Goal: Transaction & Acquisition: Purchase product/service

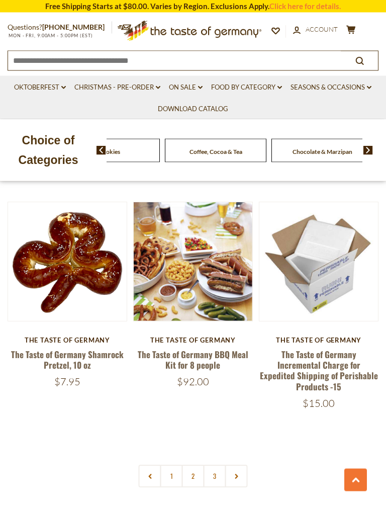
scroll to position [2569, 0]
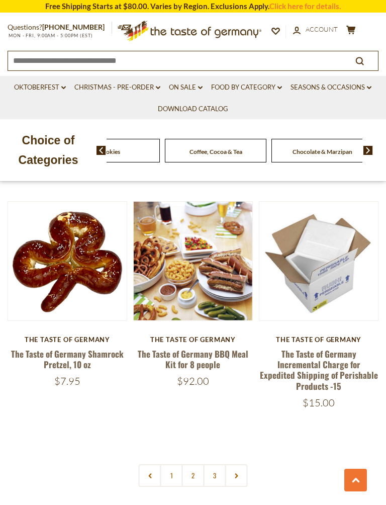
click at [175, 448] on link "1" at bounding box center [171, 475] width 23 height 23
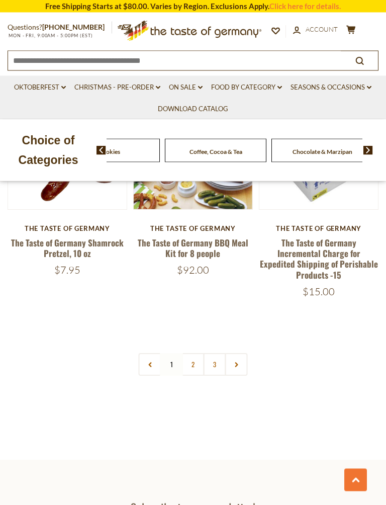
scroll to position [2680, 0]
click at [362, 448] on button at bounding box center [356, 480] width 23 height 23
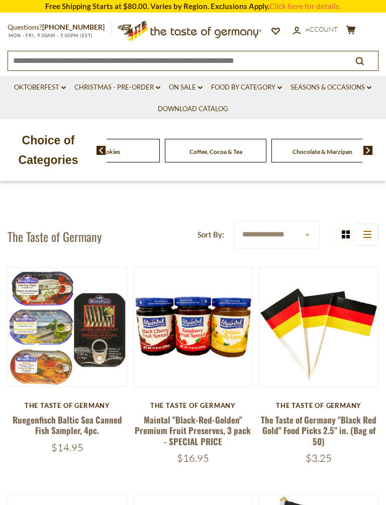
click at [357, 63] on icon "search_icon" at bounding box center [360, 61] width 9 height 9
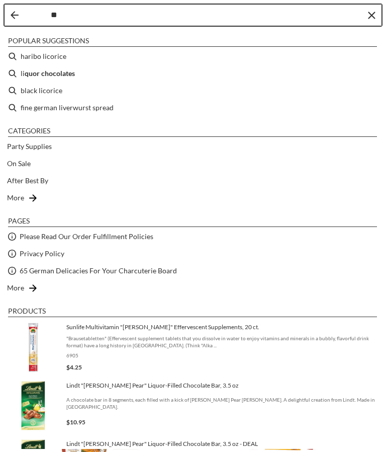
type input "***"
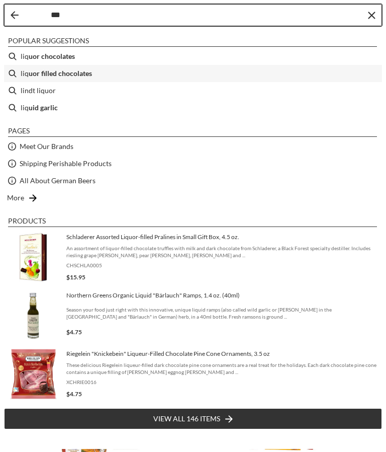
click at [90, 75] on b "uor filled chocolates" at bounding box center [60, 73] width 63 height 12
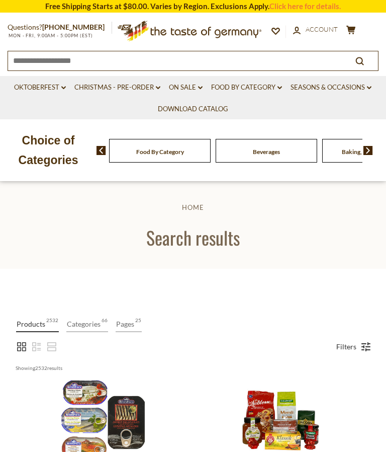
type input "**********"
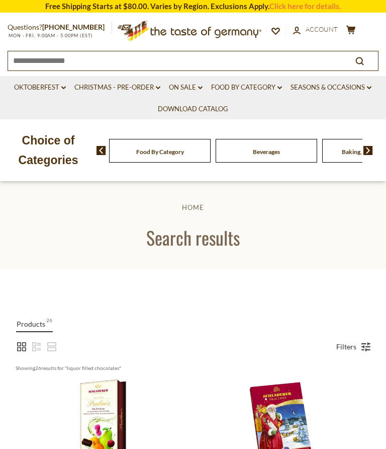
type input "**********"
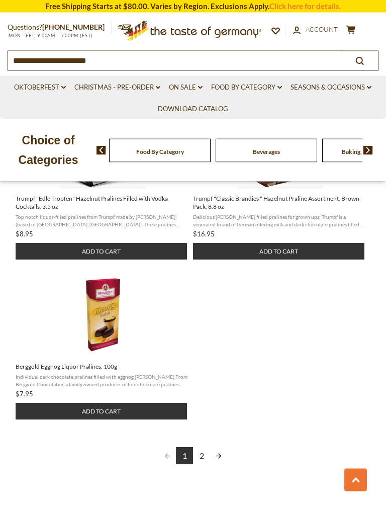
scroll to position [1272, 0]
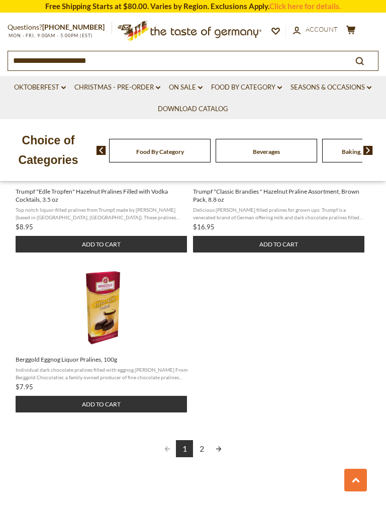
click at [211, 448] on link "Next page" at bounding box center [218, 448] width 17 height 17
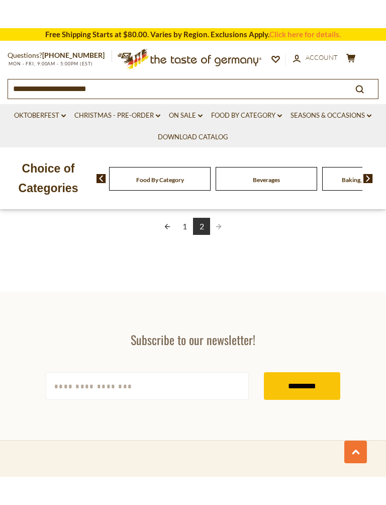
scroll to position [1177, 0]
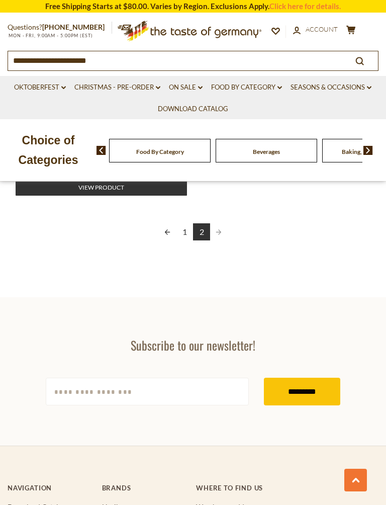
click at [127, 384] on input "[EMAIL_ADDRESS][DOMAIN_NAME]" at bounding box center [147, 392] width 203 height 28
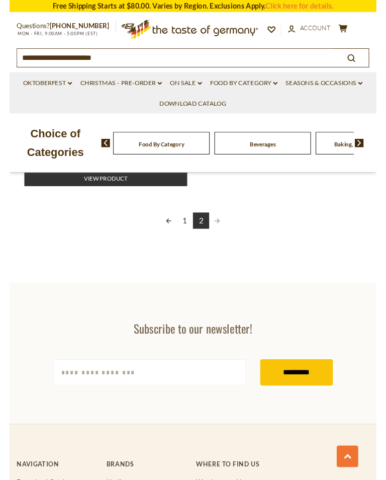
scroll to position [1250, 0]
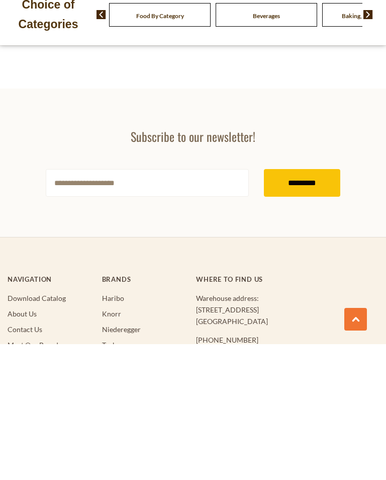
type input "**********"
click at [311, 305] on input "*********" at bounding box center [302, 319] width 76 height 28
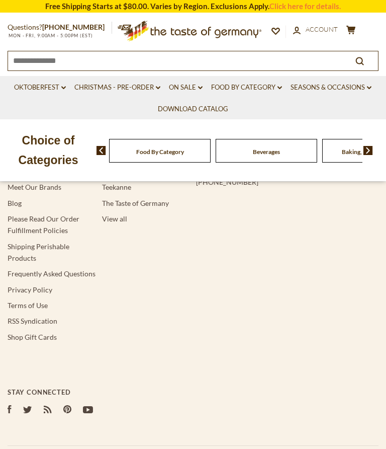
type input "**********"
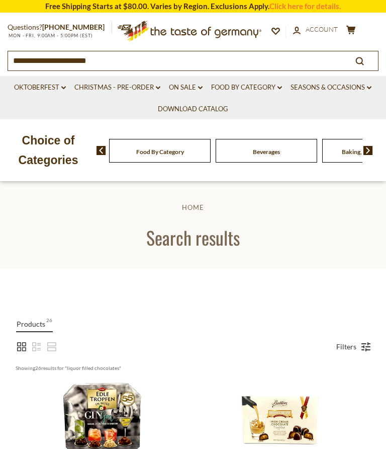
click at [137, 88] on link "Christmas - PRE-ORDER dropdown_arrow" at bounding box center [117, 87] width 86 height 11
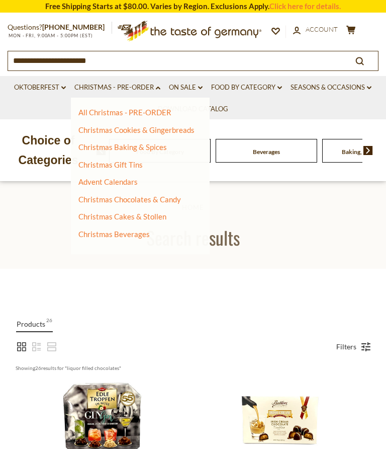
click at [180, 197] on link "Christmas Chocolates & Candy" at bounding box center [129, 199] width 103 height 9
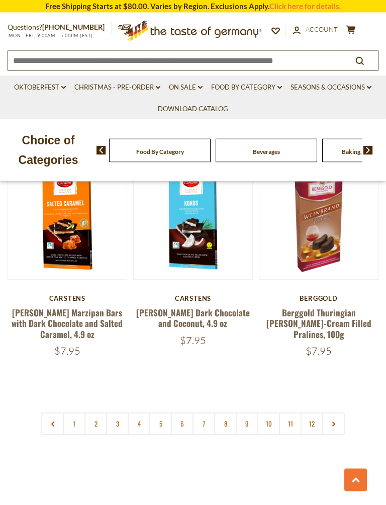
scroll to position [2728, 0]
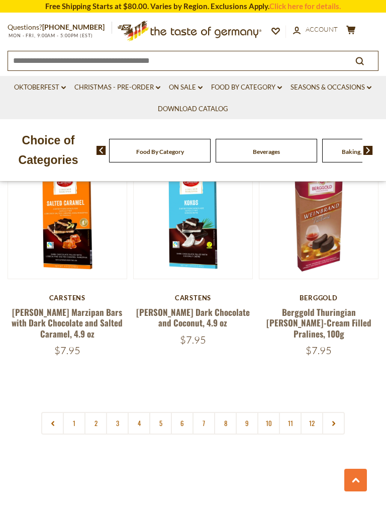
click at [80, 412] on link "1" at bounding box center [74, 423] width 23 height 23
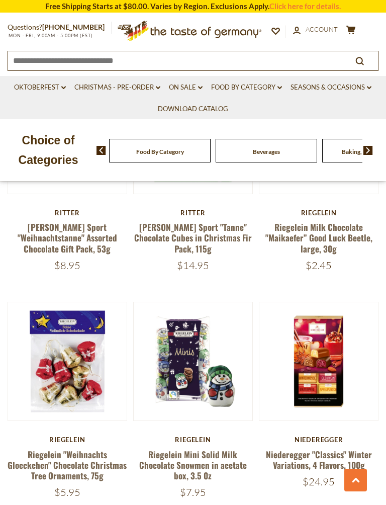
scroll to position [1026, 0]
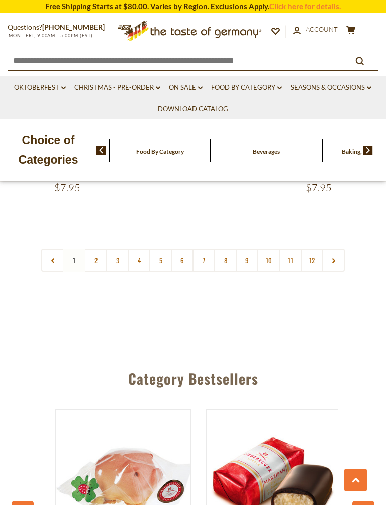
click at [103, 249] on link "2" at bounding box center [96, 260] width 23 height 23
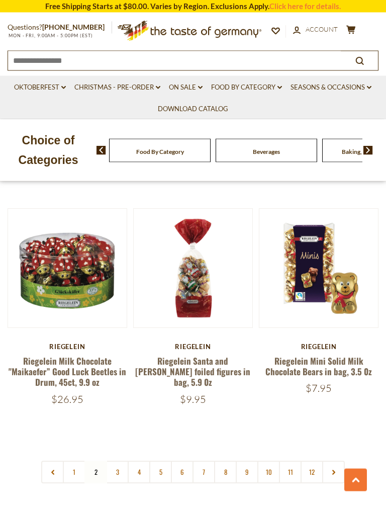
scroll to position [2669, 0]
click at [129, 448] on link "4" at bounding box center [139, 472] width 23 height 23
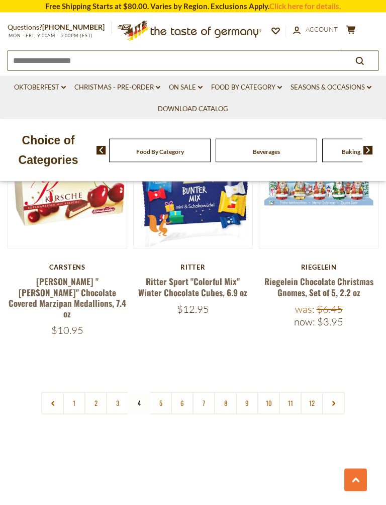
scroll to position [2757, 0]
click at [121, 392] on link "3" at bounding box center [117, 403] width 23 height 23
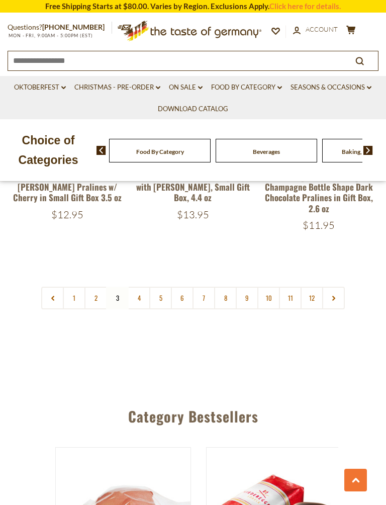
scroll to position [2856, 0]
click at [171, 286] on link "5" at bounding box center [160, 297] width 23 height 23
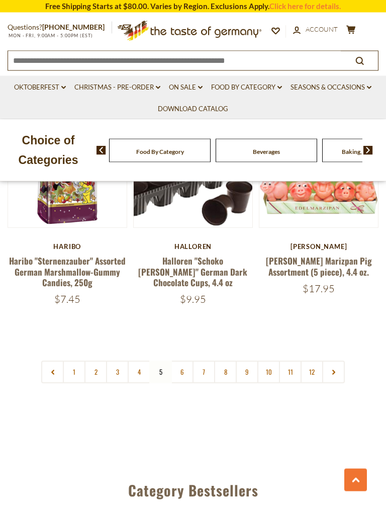
scroll to position [2750, 0]
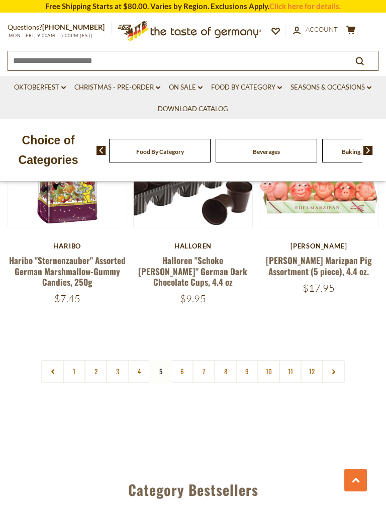
click at [190, 360] on link "6" at bounding box center [182, 371] width 23 height 23
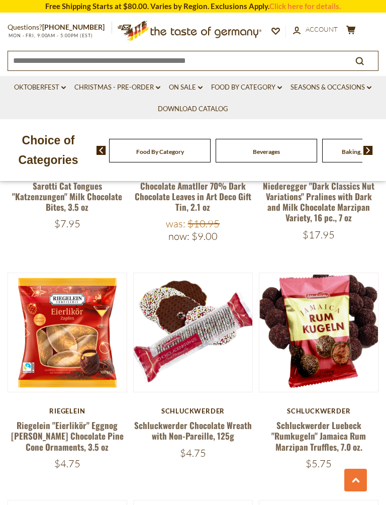
scroll to position [1067, 0]
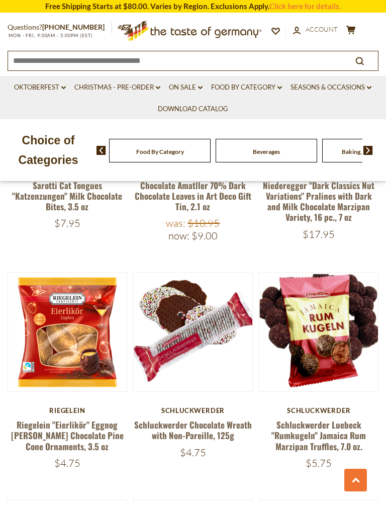
click at [336, 419] on link "Schluckwerder Luebeck "Rumkugeln" Jamaica Rum Marzipan Truffles, 7.0 oz." at bounding box center [319, 436] width 95 height 34
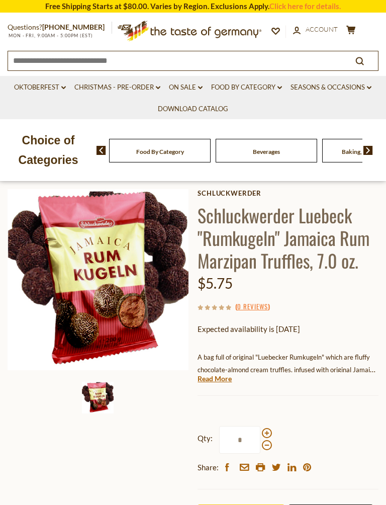
scroll to position [61, 0]
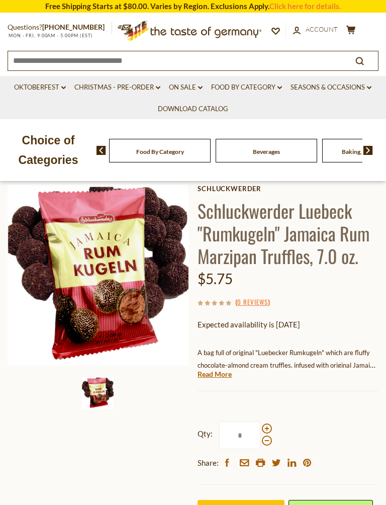
click at [270, 422] on label "Qty: *" at bounding box center [235, 436] width 74 height 28
click at [261, 422] on input "*" at bounding box center [239, 436] width 41 height 28
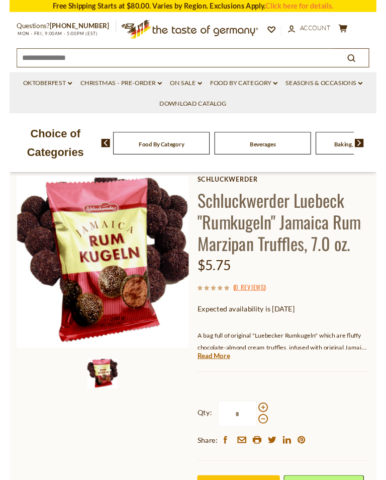
scroll to position [186, 0]
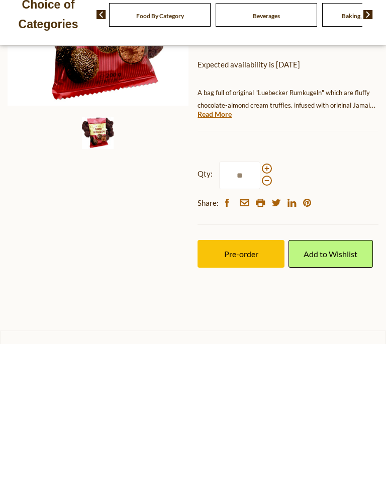
click at [270, 311] on span at bounding box center [267, 316] width 10 height 10
click at [261, 297] on input "**" at bounding box center [239, 311] width 41 height 28
click at [270, 311] on span at bounding box center [267, 316] width 10 height 10
click at [261, 297] on input "**" at bounding box center [239, 311] width 41 height 28
click at [269, 311] on span at bounding box center [267, 316] width 10 height 10
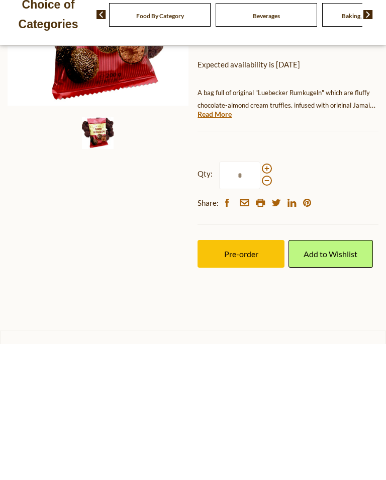
click at [261, 297] on input "*" at bounding box center [239, 311] width 41 height 28
click at [270, 311] on span at bounding box center [267, 316] width 10 height 10
click at [261, 297] on input "*" at bounding box center [239, 311] width 41 height 28
click at [267, 311] on span at bounding box center [267, 316] width 10 height 10
click at [261, 297] on input "*" at bounding box center [239, 311] width 41 height 28
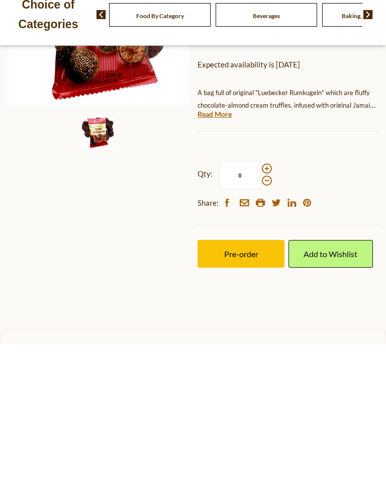
type input "*"
click at [266, 376] on button "Pre-order" at bounding box center [241, 390] width 87 height 28
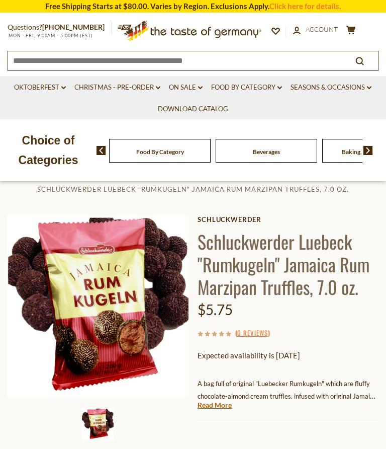
scroll to position [0, 0]
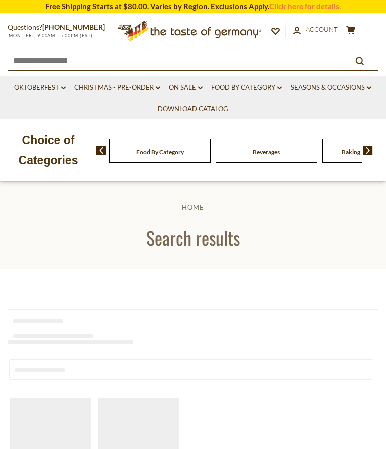
type input "**********"
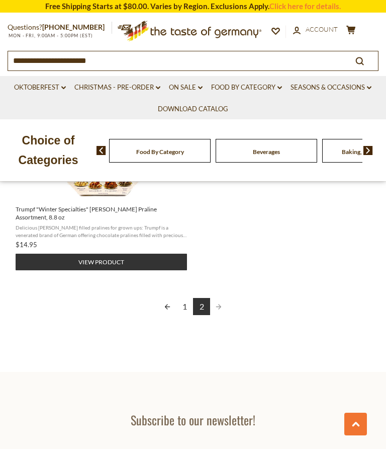
scroll to position [1102, 0]
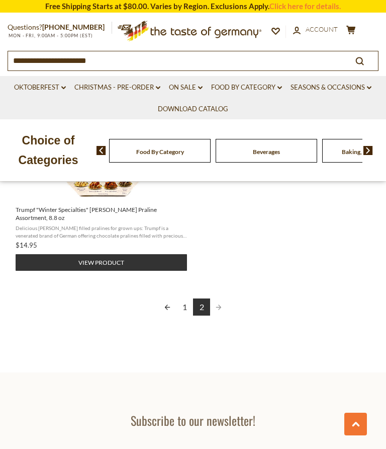
click at [226, 298] on span "Pagination" at bounding box center [218, 306] width 17 height 17
click at [136, 89] on link "Christmas - PRE-ORDER dropdown_arrow" at bounding box center [117, 87] width 86 height 11
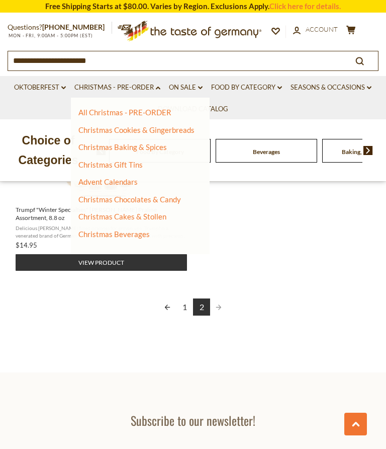
click at [179, 200] on link "Christmas Chocolates & Candy" at bounding box center [129, 199] width 103 height 9
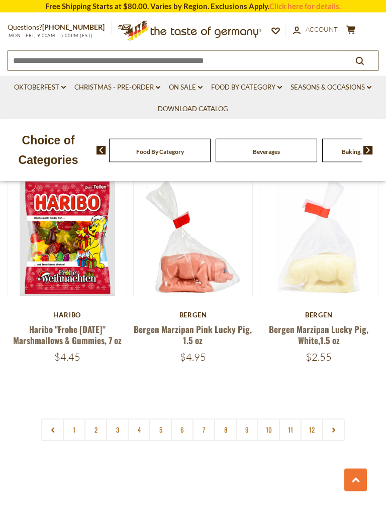
scroll to position [2801, 0]
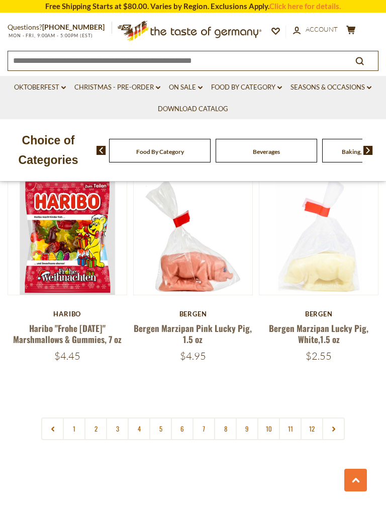
click at [208, 418] on link "7" at bounding box center [204, 429] width 23 height 23
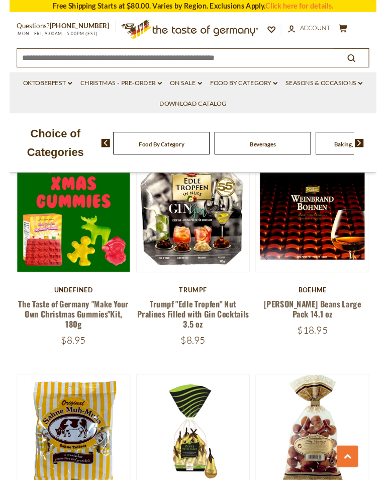
scroll to position [1337, 0]
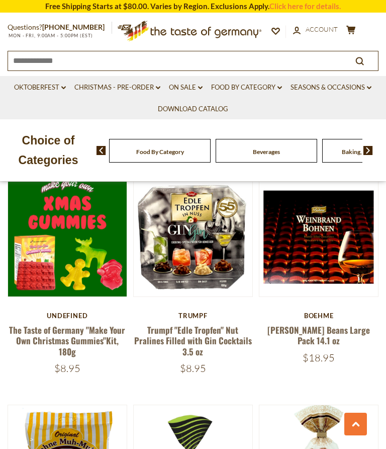
click at [331, 95] on button "Quick View" at bounding box center [319, 83] width 68 height 23
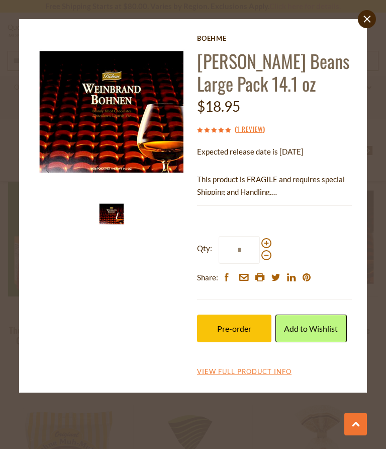
click at [269, 242] on span at bounding box center [267, 243] width 10 height 10
click at [260, 242] on input "*" at bounding box center [239, 250] width 41 height 28
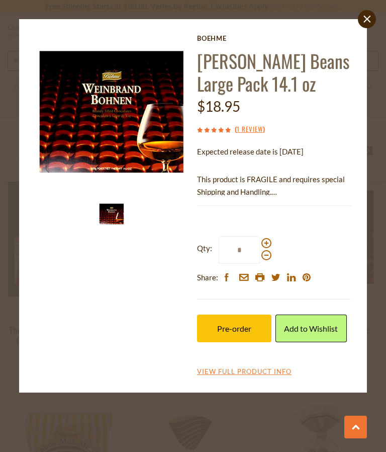
click at [267, 246] on span at bounding box center [267, 243] width 10 height 10
click at [260, 246] on input "*" at bounding box center [239, 250] width 41 height 28
click at [268, 244] on span at bounding box center [267, 243] width 10 height 10
click at [260, 244] on input "*" at bounding box center [239, 250] width 41 height 28
type input "*"
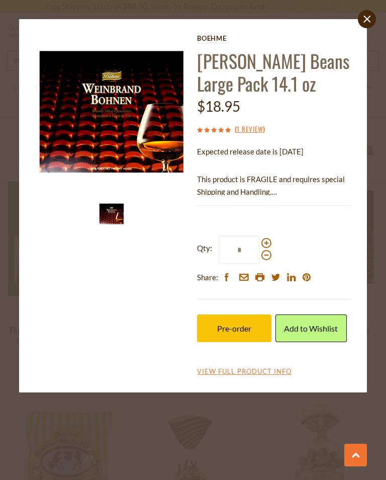
scroll to position [1359, 0]
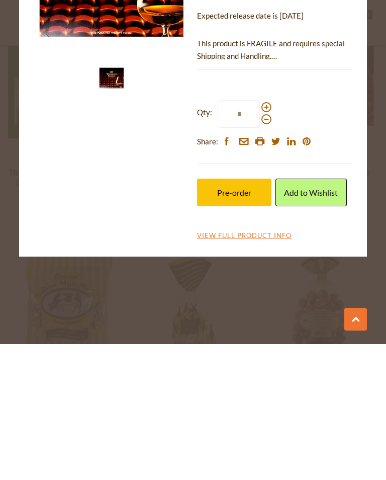
click at [251, 323] on span "Pre-order" at bounding box center [234, 328] width 34 height 10
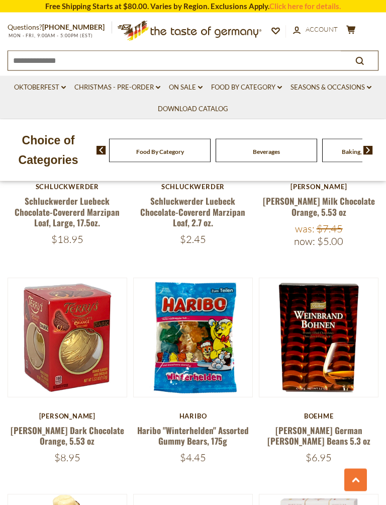
scroll to position [1933, 0]
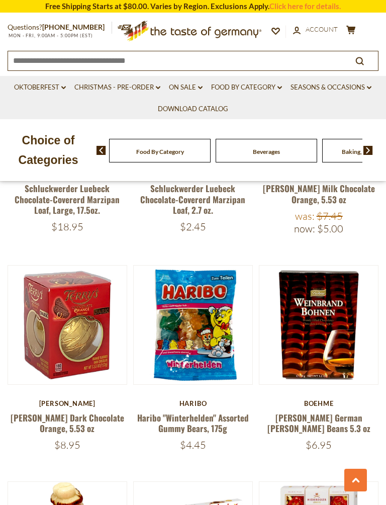
click at [335, 287] on link at bounding box center [319, 325] width 100 height 100
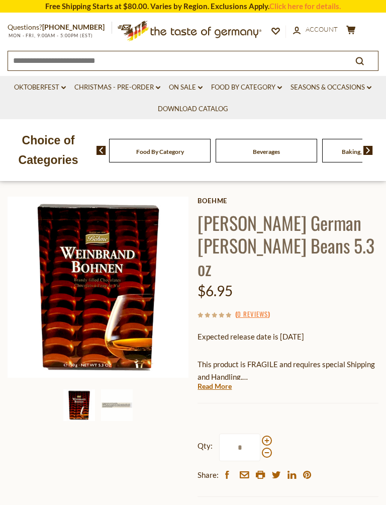
scroll to position [82, 0]
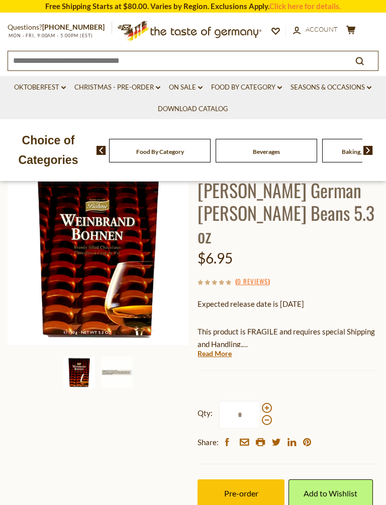
click at [270, 403] on span at bounding box center [267, 408] width 10 height 10
click at [261, 401] on input "*" at bounding box center [239, 415] width 41 height 28
type input "*"
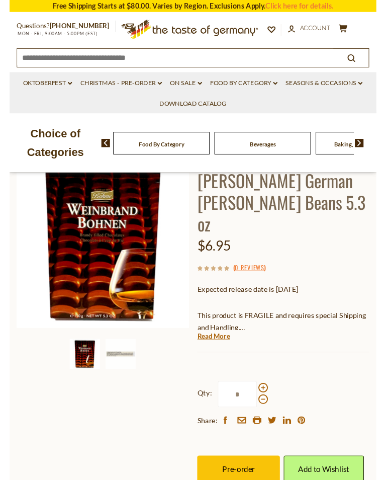
scroll to position [163, 0]
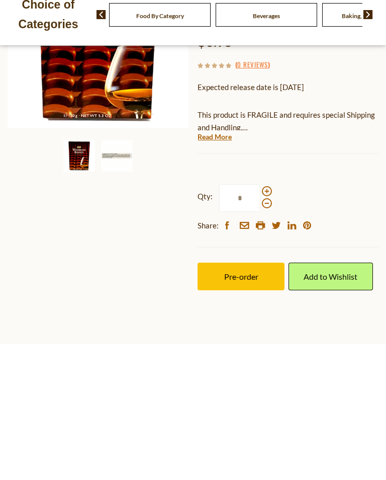
click at [264, 398] on button "Pre-order" at bounding box center [241, 412] width 87 height 28
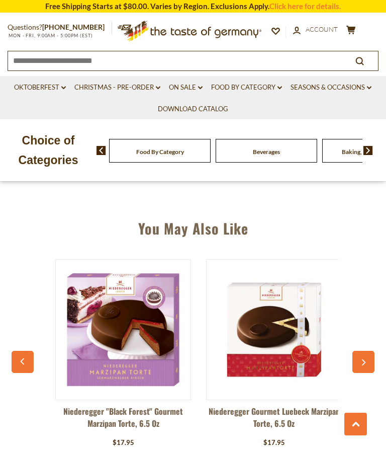
scroll to position [694, 0]
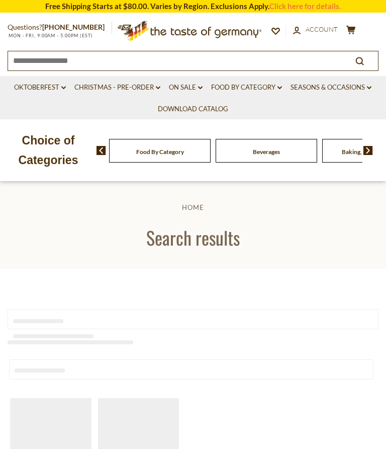
type input "**********"
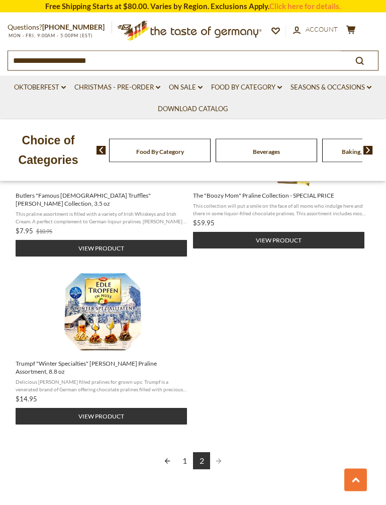
scroll to position [949, 0]
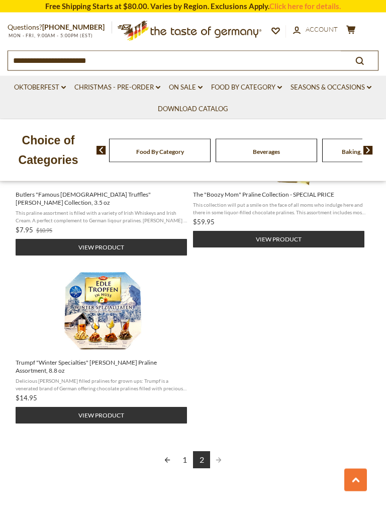
click at [134, 90] on link "Christmas - PRE-ORDER dropdown_arrow" at bounding box center [117, 87] width 86 height 11
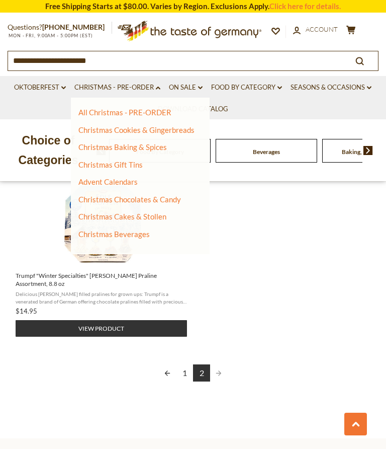
scroll to position [1036, 0]
click at [169, 201] on link "Christmas Chocolates & Candy" at bounding box center [129, 199] width 103 height 9
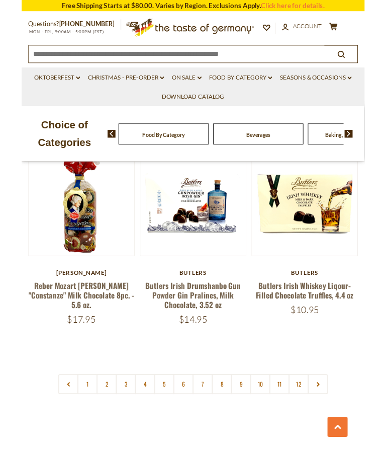
scroll to position [2732, 0]
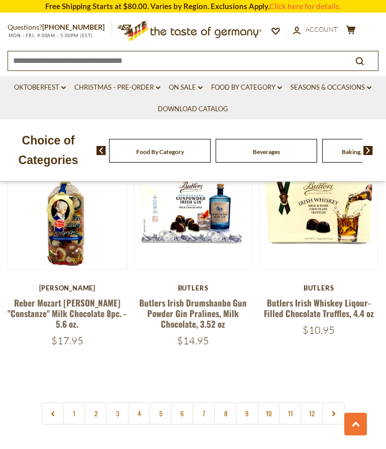
click at [218, 405] on link "8" at bounding box center [225, 413] width 23 height 23
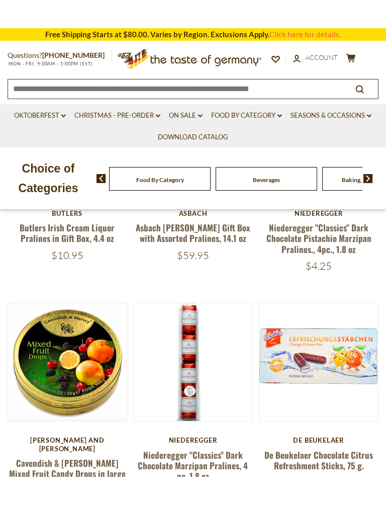
scroll to position [348, 0]
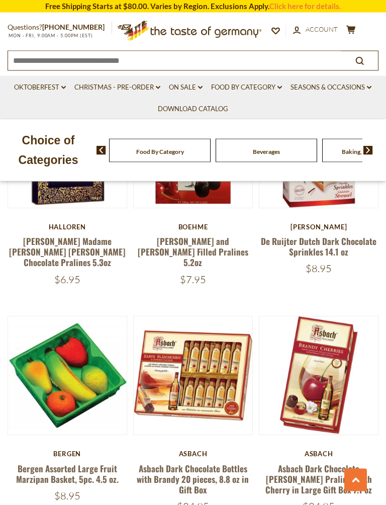
scroll to position [1900, 0]
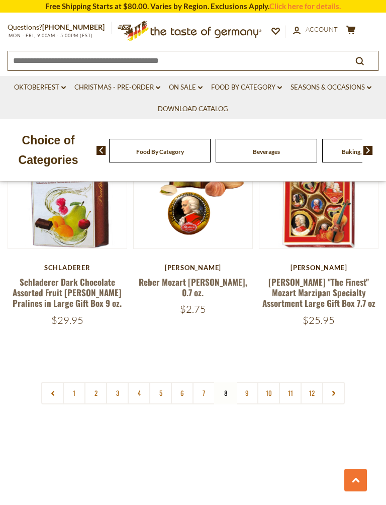
click at [255, 382] on link "9" at bounding box center [247, 393] width 23 height 23
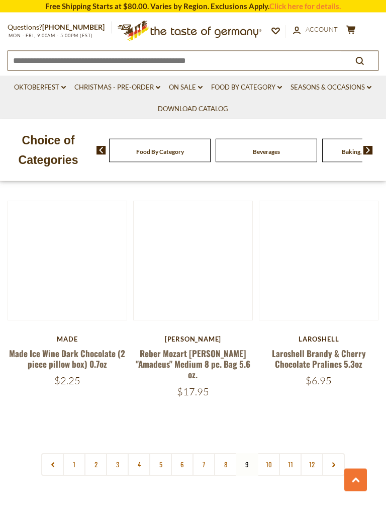
scroll to position [2680, 0]
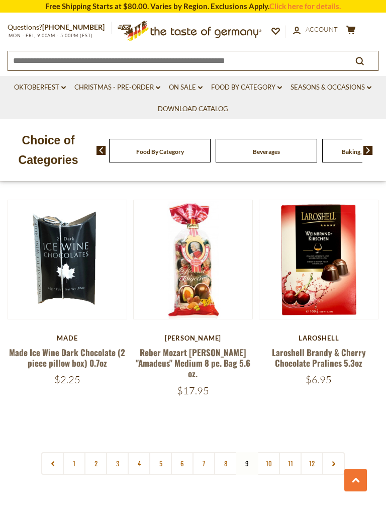
click at [277, 448] on link "10" at bounding box center [269, 463] width 23 height 23
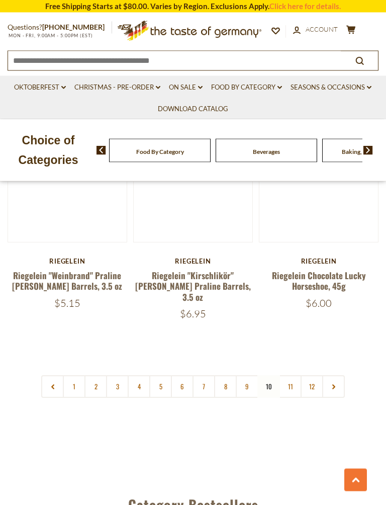
scroll to position [2756, 0]
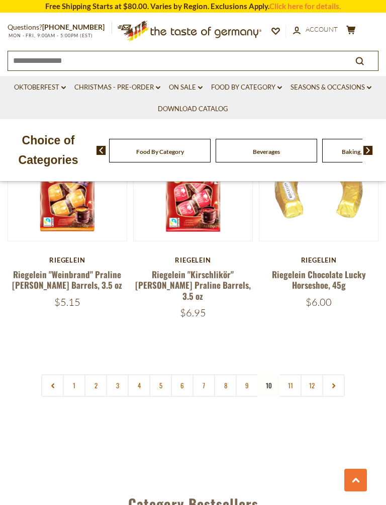
click at [301, 374] on link "12" at bounding box center [312, 385] width 23 height 23
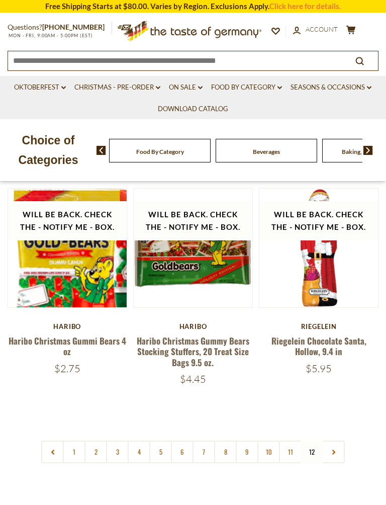
scroll to position [230, 0]
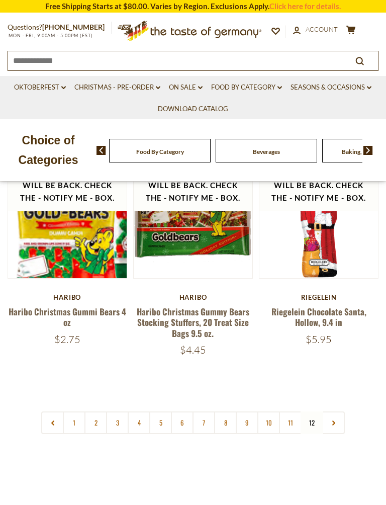
click at [296, 423] on link "11" at bounding box center [290, 423] width 23 height 23
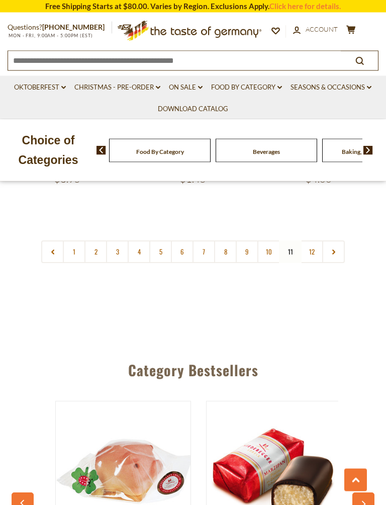
scroll to position [2904, 0]
click at [192, 240] on link "6" at bounding box center [182, 251] width 23 height 23
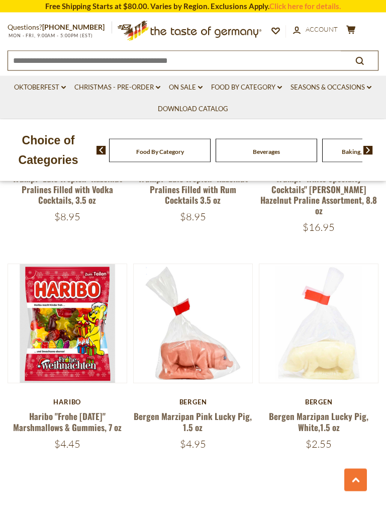
scroll to position [2713, 0]
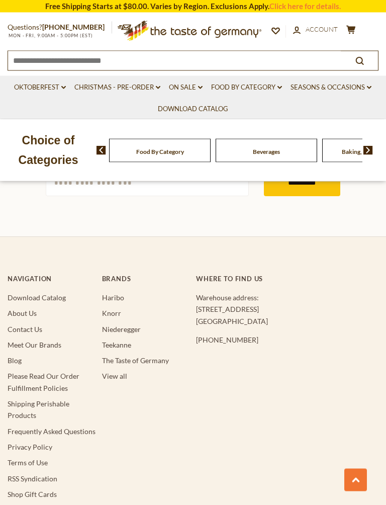
scroll to position [3453, 0]
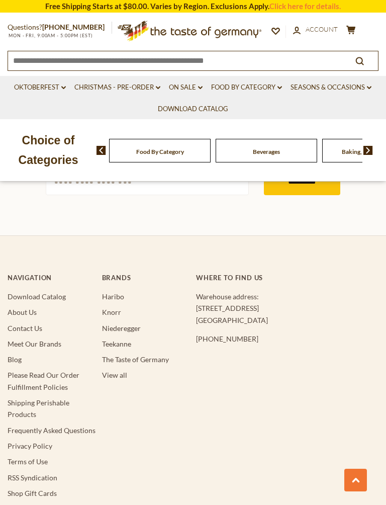
click at [361, 448] on button at bounding box center [356, 480] width 23 height 23
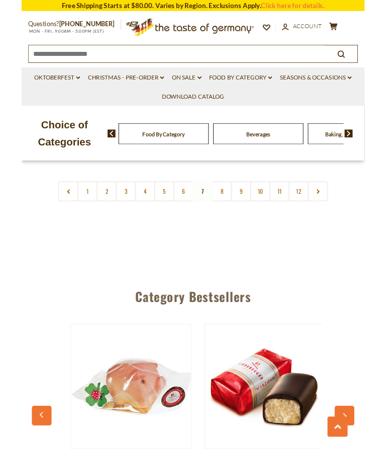
scroll to position [2917, 0]
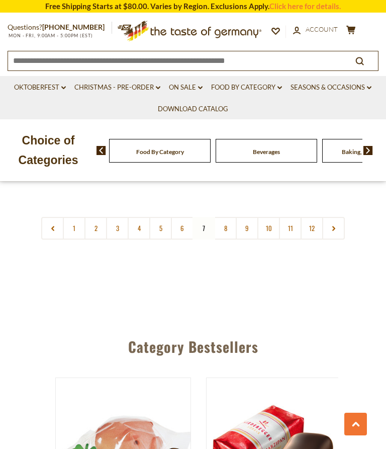
click at [340, 217] on link at bounding box center [333, 228] width 23 height 23
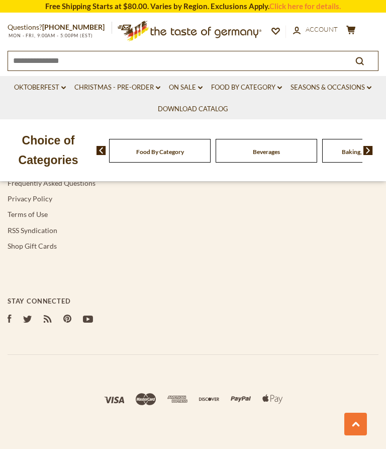
scroll to position [906, 0]
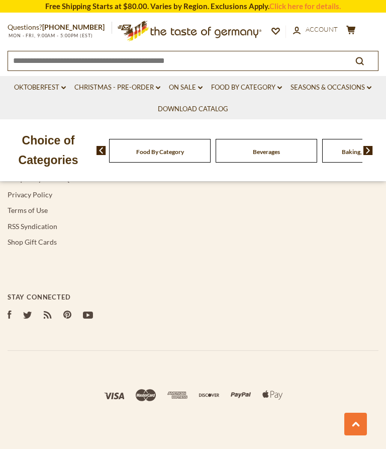
click at [125, 387] on li at bounding box center [114, 396] width 25 height 19
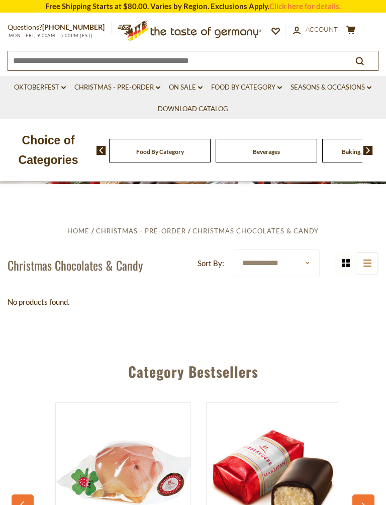
scroll to position [95, 0]
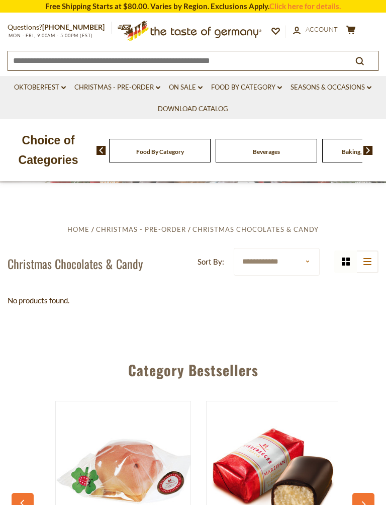
click at [350, 261] on div "grid icon list icon" at bounding box center [357, 262] width 44 height 23
click at [356, 266] on button "list icon" at bounding box center [367, 262] width 23 height 23
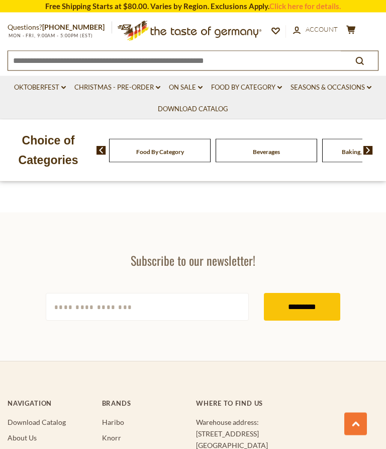
scroll to position [529, 0]
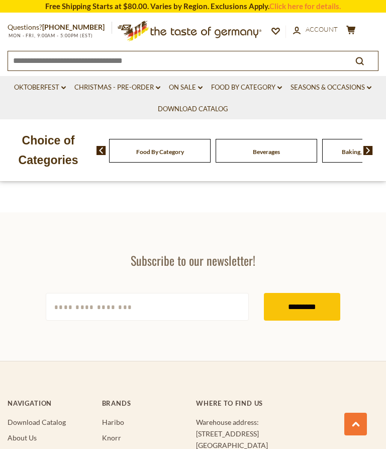
click at [158, 306] on input "[EMAIL_ADDRESS][DOMAIN_NAME]" at bounding box center [147, 307] width 203 height 28
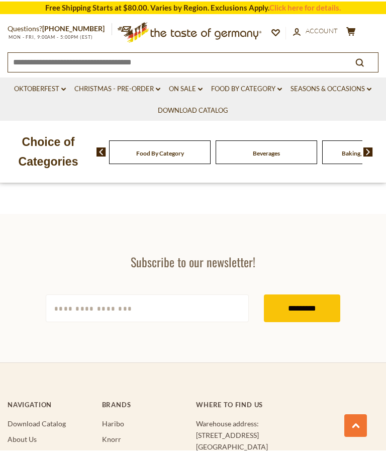
scroll to position [535, 0]
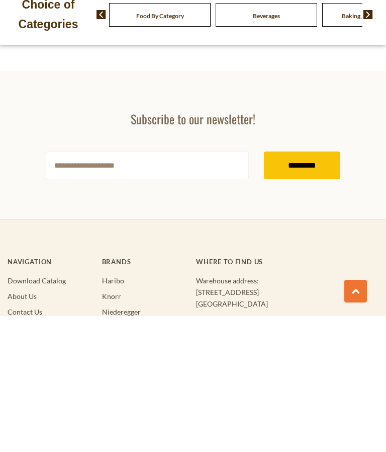
type input "**********"
click at [322, 287] on input "*********" at bounding box center [302, 301] width 76 height 28
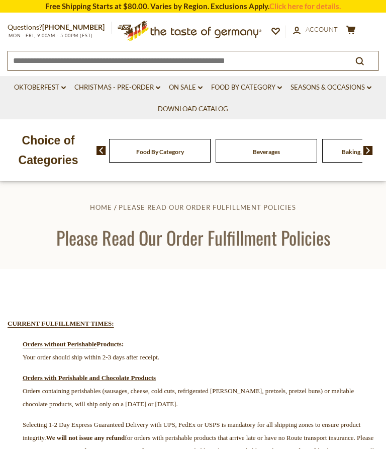
click at [355, 30] on icon "cart" at bounding box center [352, 30] width 10 height 9
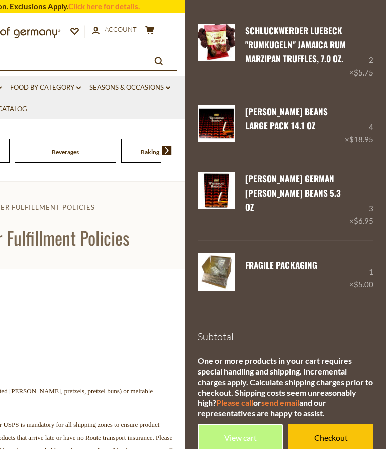
scroll to position [40, 0]
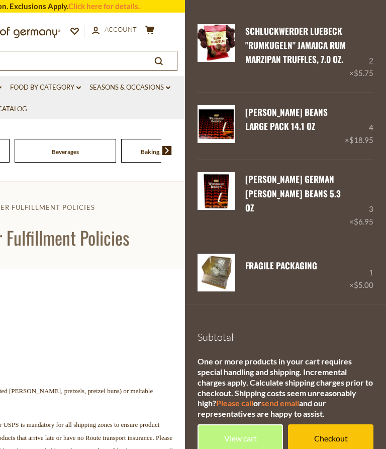
click at [340, 424] on link "Checkout" at bounding box center [331, 438] width 86 height 28
